Goal: Information Seeking & Learning: Learn about a topic

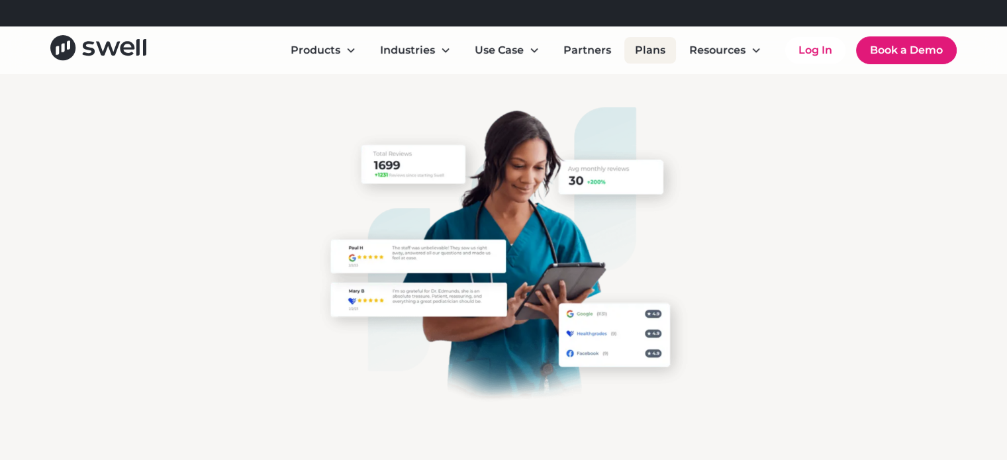
click at [648, 54] on link "Plans" at bounding box center [650, 50] width 52 height 26
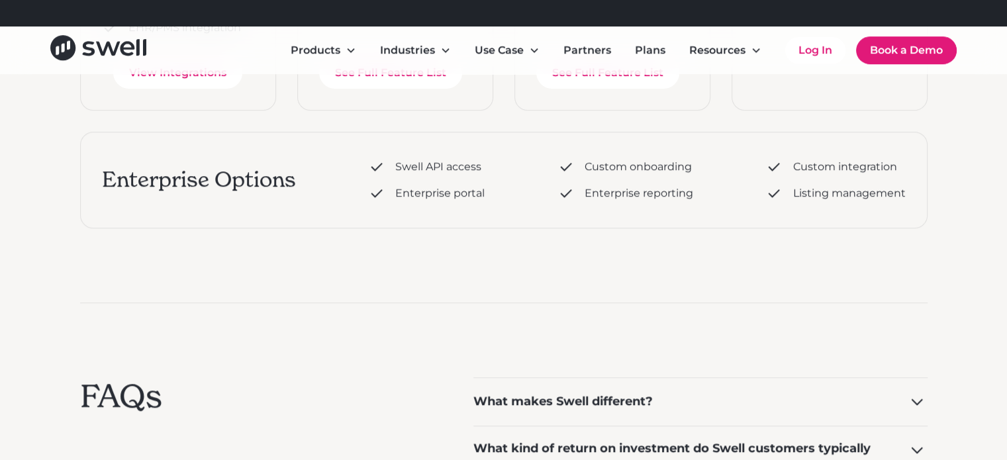
scroll to position [861, 0]
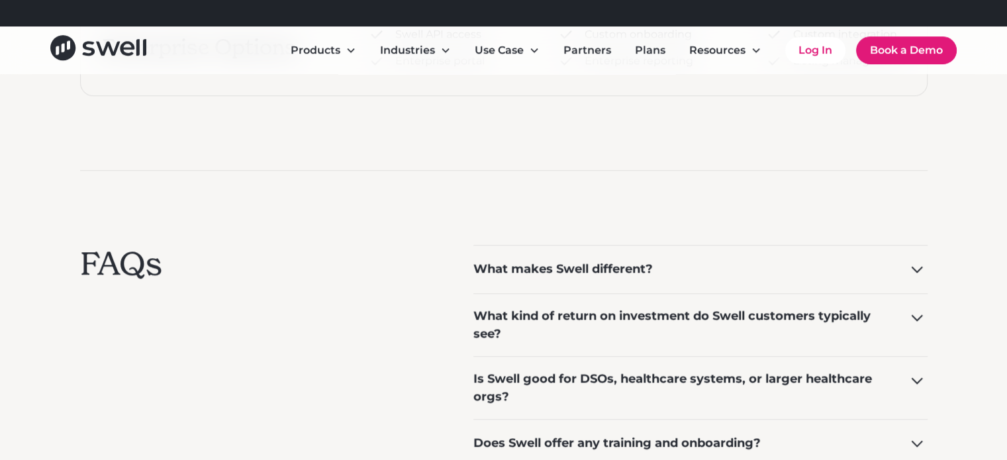
click at [914, 273] on icon at bounding box center [916, 269] width 21 height 21
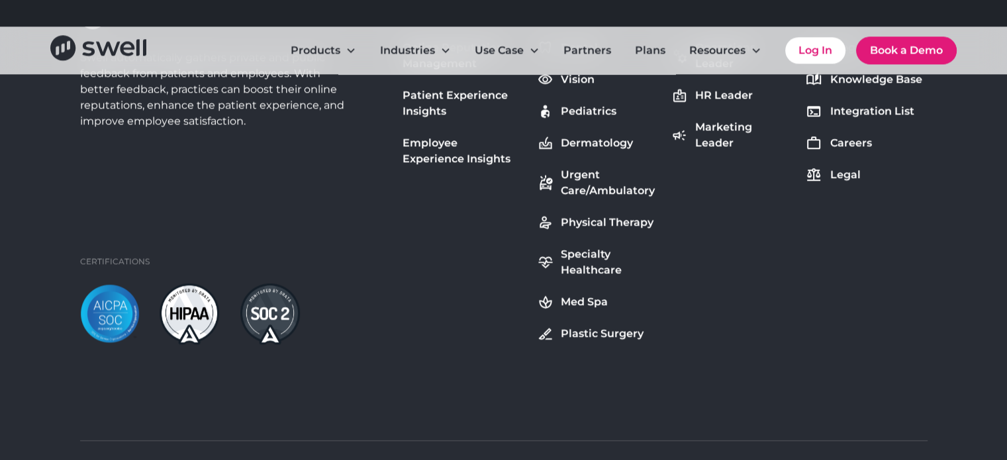
scroll to position [1727, 0]
